Goal: Participate in discussion

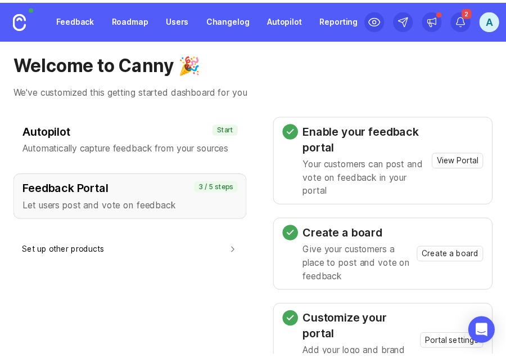
scroll to position [56, 0]
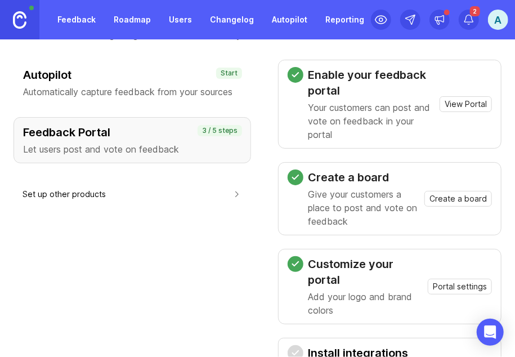
click at [89, 19] on link "Feedback" at bounding box center [77, 20] width 52 height 20
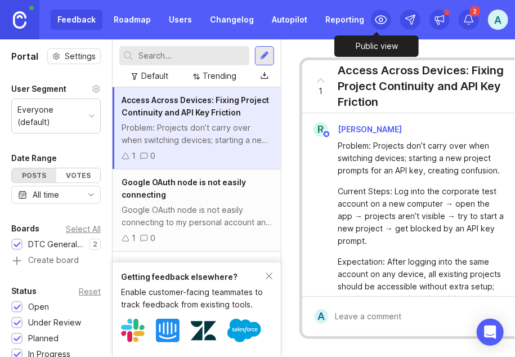
click at [378, 16] on icon at bounding box center [380, 19] width 13 height 13
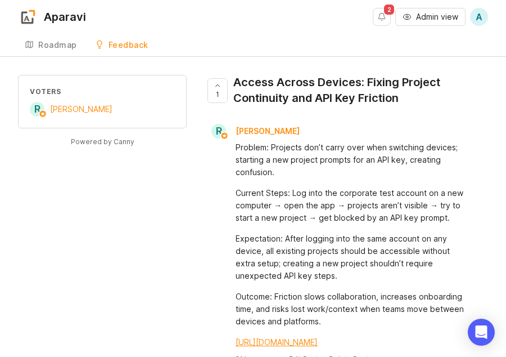
click at [61, 22] on div "Aparavi" at bounding box center [65, 16] width 42 height 11
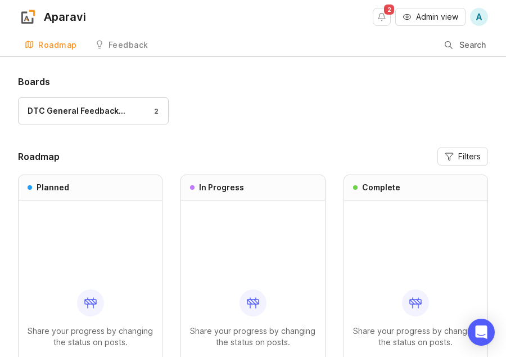
click at [65, 106] on div "DTC General Feedback…" at bounding box center [77, 111] width 98 height 12
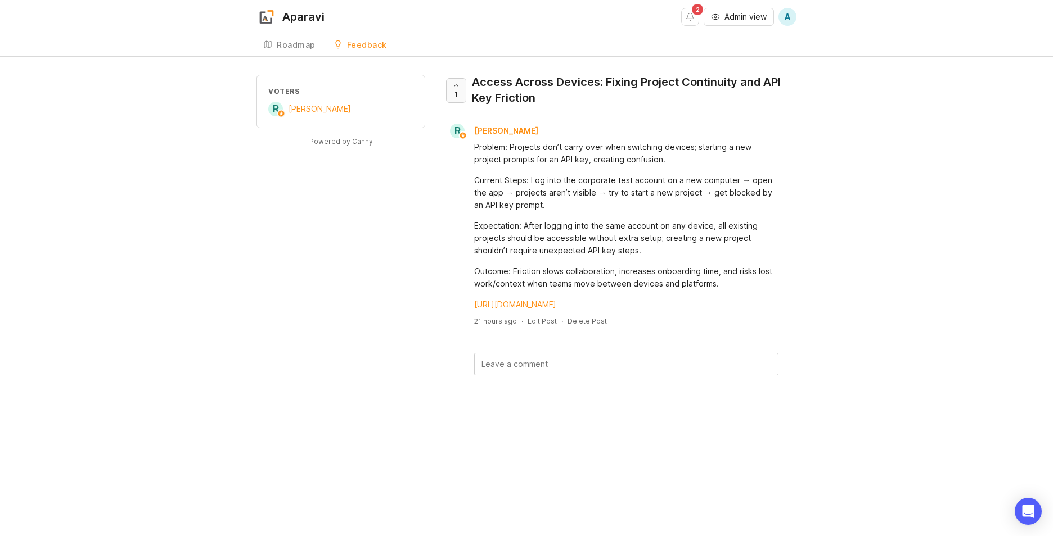
drag, startPoint x: 461, startPoint y: 83, endPoint x: 471, endPoint y: 88, distance: 11.8
click at [462, 83] on div at bounding box center [455, 91] width 19 height 24
click at [514, 356] on textarea at bounding box center [626, 364] width 303 height 21
